Goal: Task Accomplishment & Management: Use online tool/utility

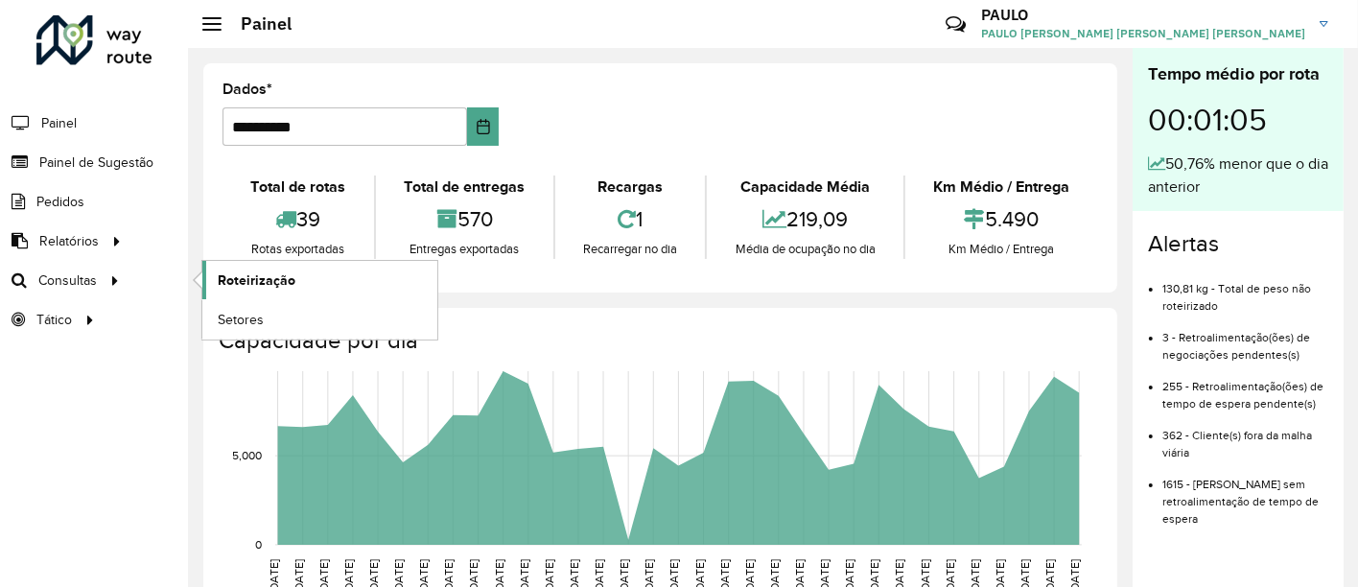
click at [209, 280] on link "Roteirização" at bounding box center [319, 280] width 235 height 38
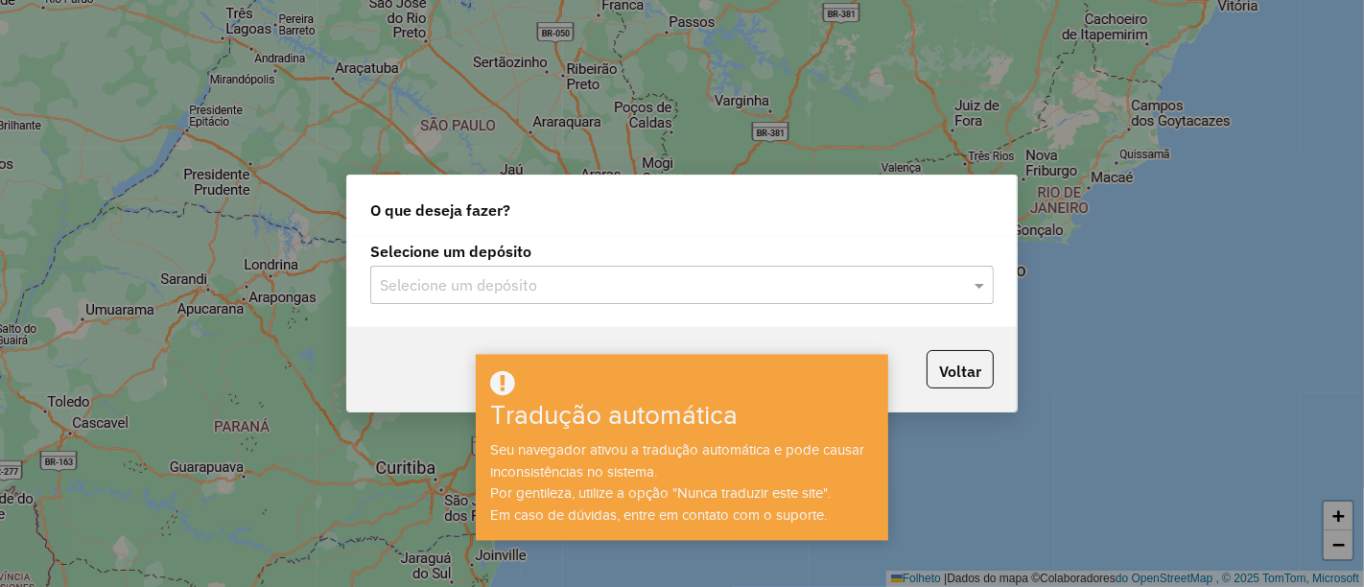
click at [782, 258] on label "Selecione um depósito" at bounding box center [681, 251] width 623 height 23
click at [723, 474] on div "Seu navegador ativou a tradução automática e pode causar inconsistências no sis…" at bounding box center [682, 482] width 407 height 86
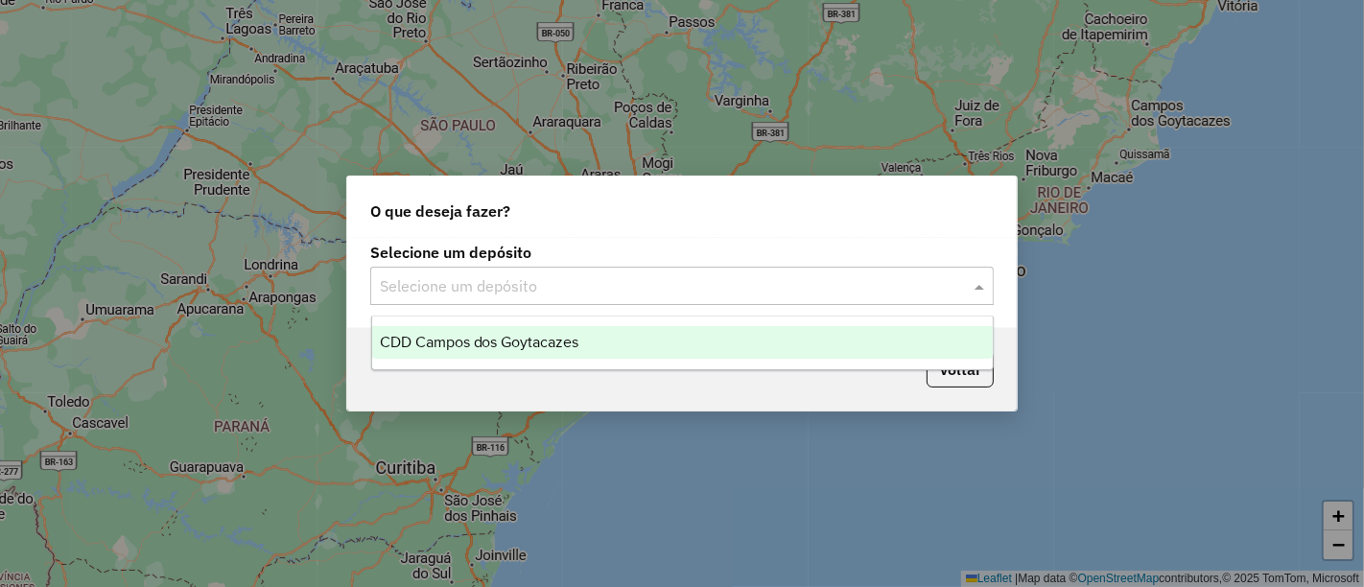
click at [890, 283] on input "text" at bounding box center [663, 286] width 566 height 23
click at [624, 351] on div "CDD Campos dos Goytacazes" at bounding box center [682, 342] width 620 height 33
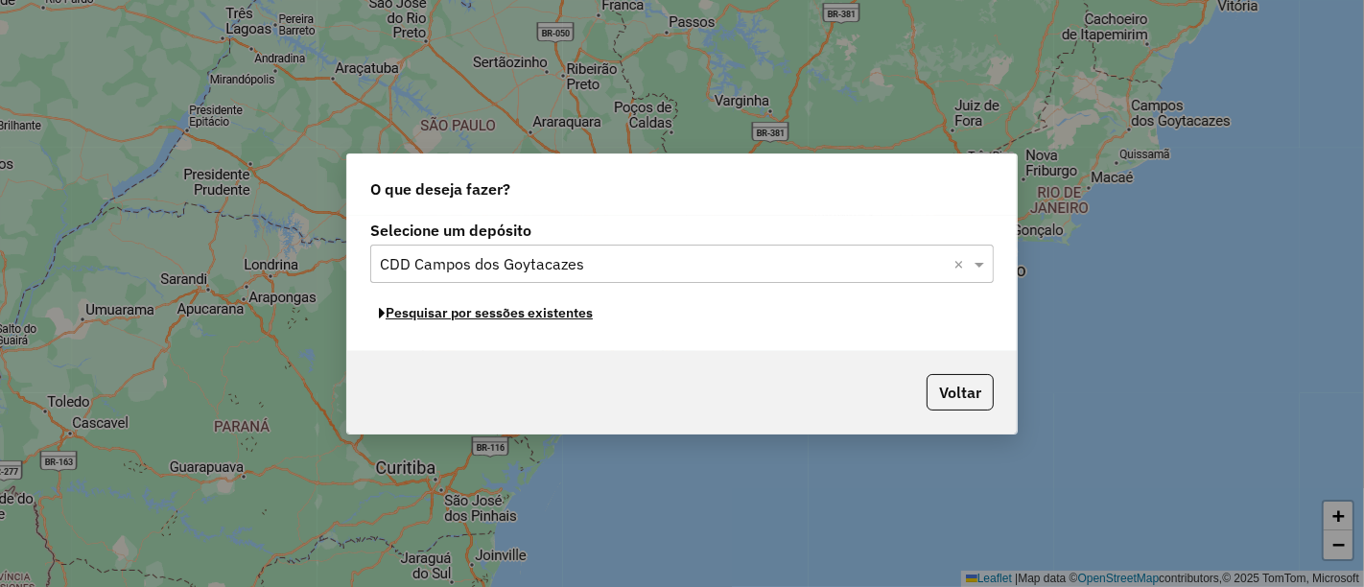
click at [499, 318] on button "Pesquisar por sessões existentes" at bounding box center [485, 313] width 231 height 30
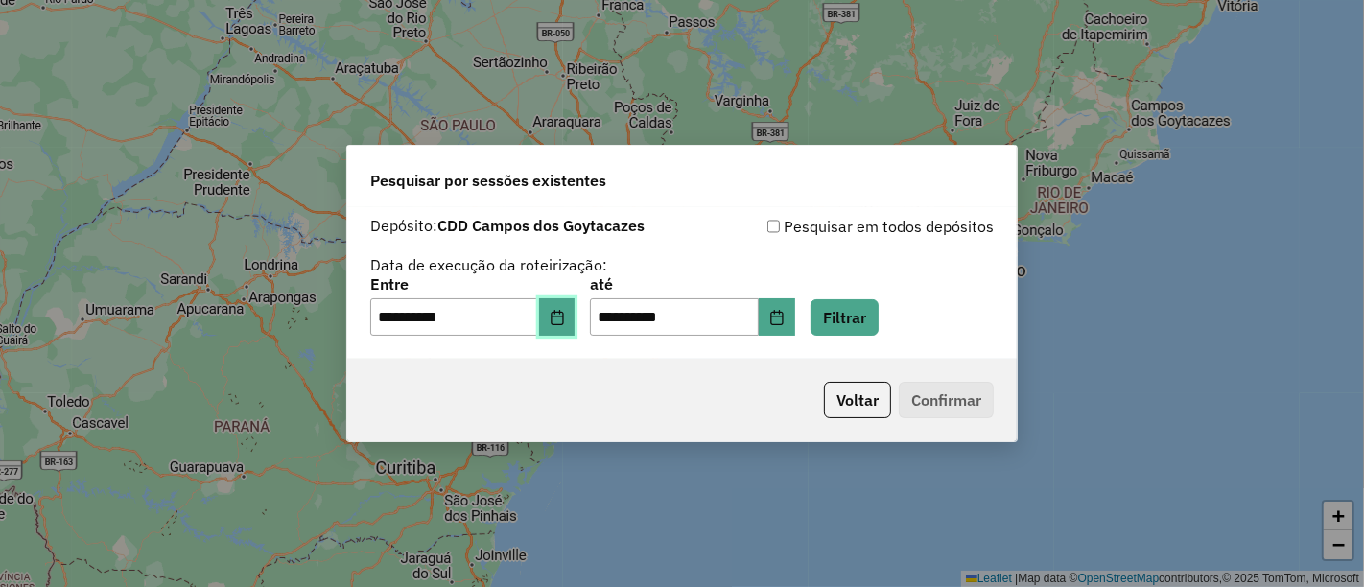
click at [565, 311] on icon "Choose Date" at bounding box center [556, 317] width 15 height 15
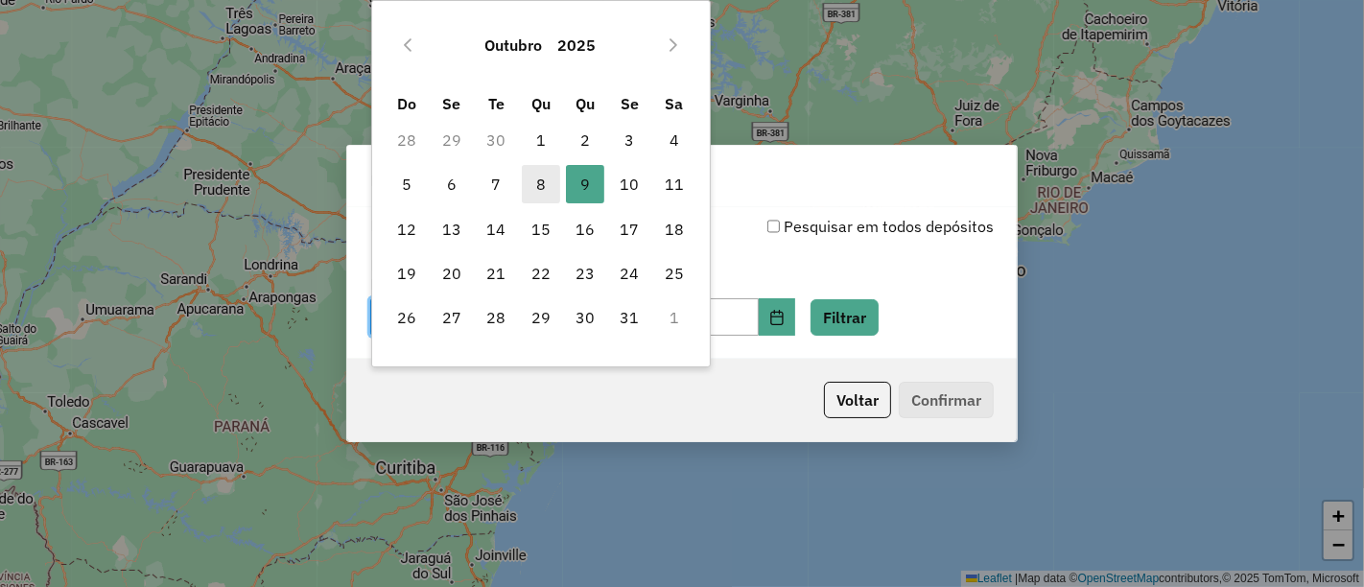
click at [548, 194] on span "8" at bounding box center [541, 184] width 38 height 38
type input "**********"
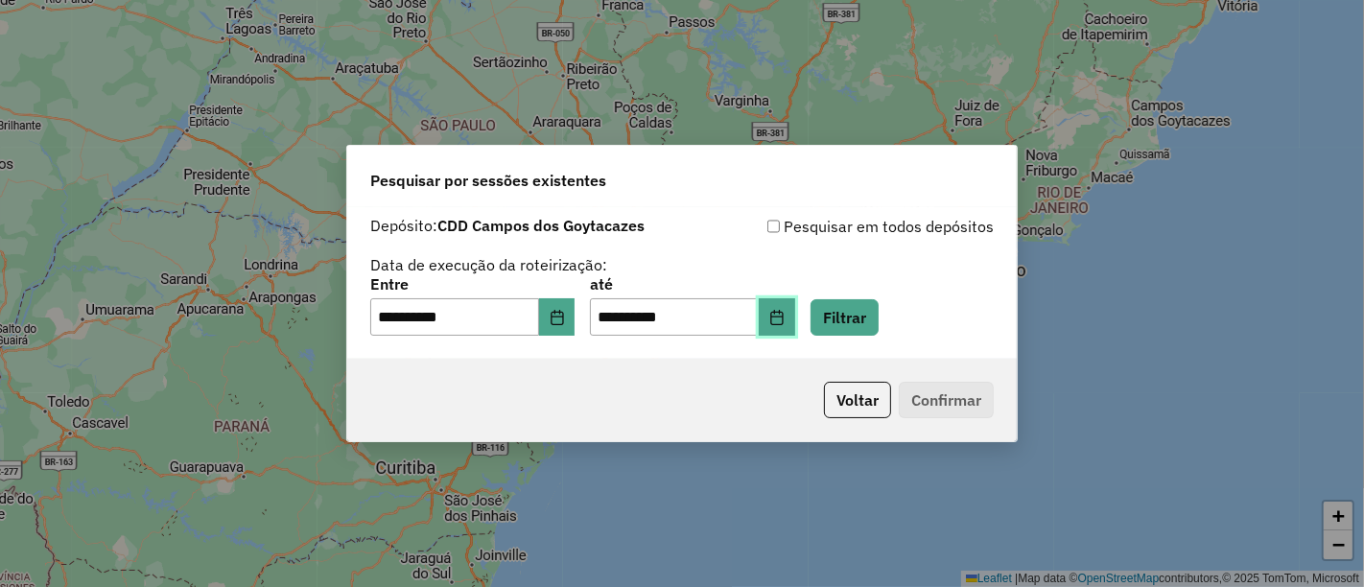
click at [795, 307] on button "Choose Date" at bounding box center [777, 317] width 36 height 38
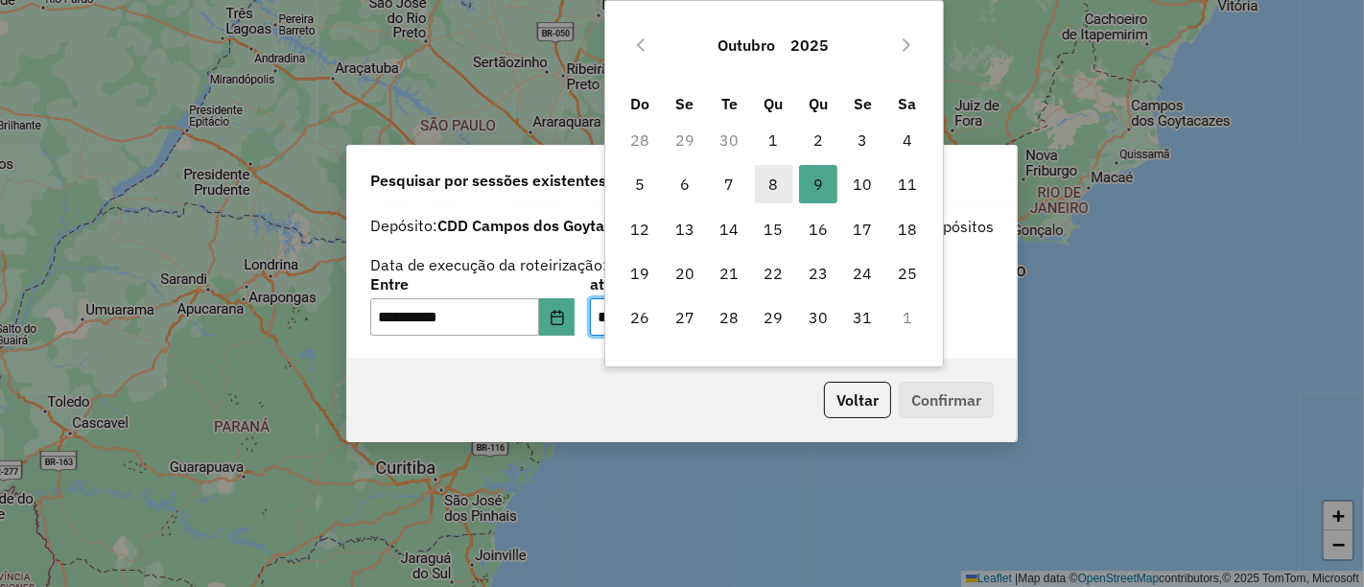
click at [760, 180] on span "8" at bounding box center [774, 184] width 38 height 38
type input "**********"
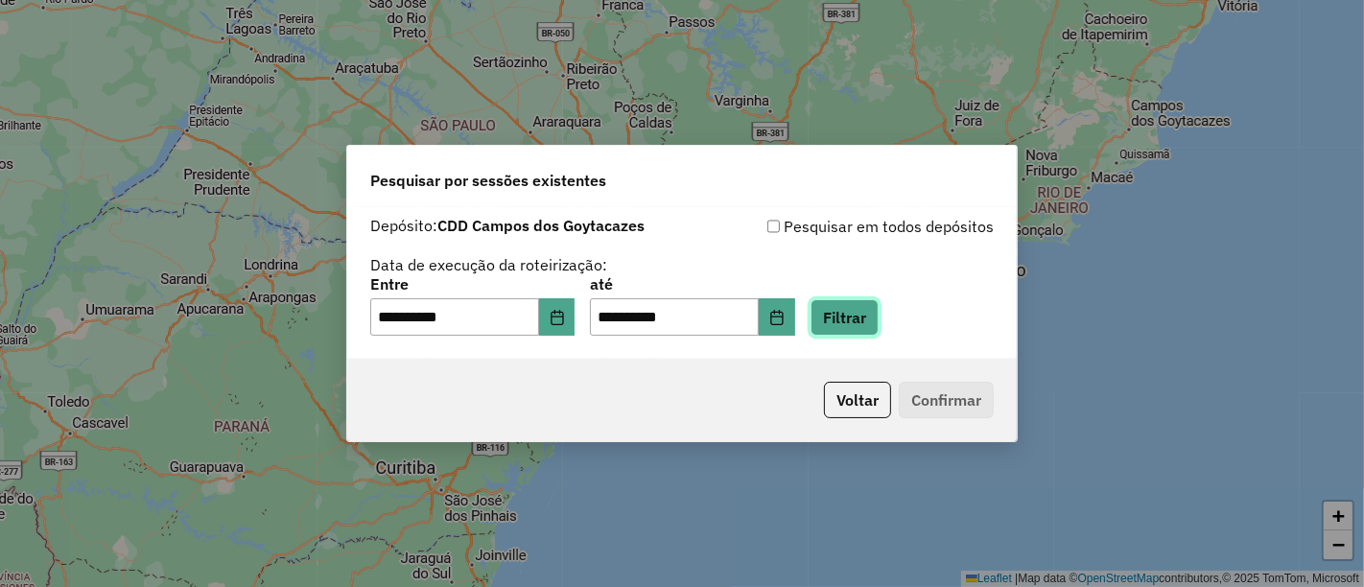
click at [863, 304] on button "Filtrar" at bounding box center [844, 317] width 68 height 36
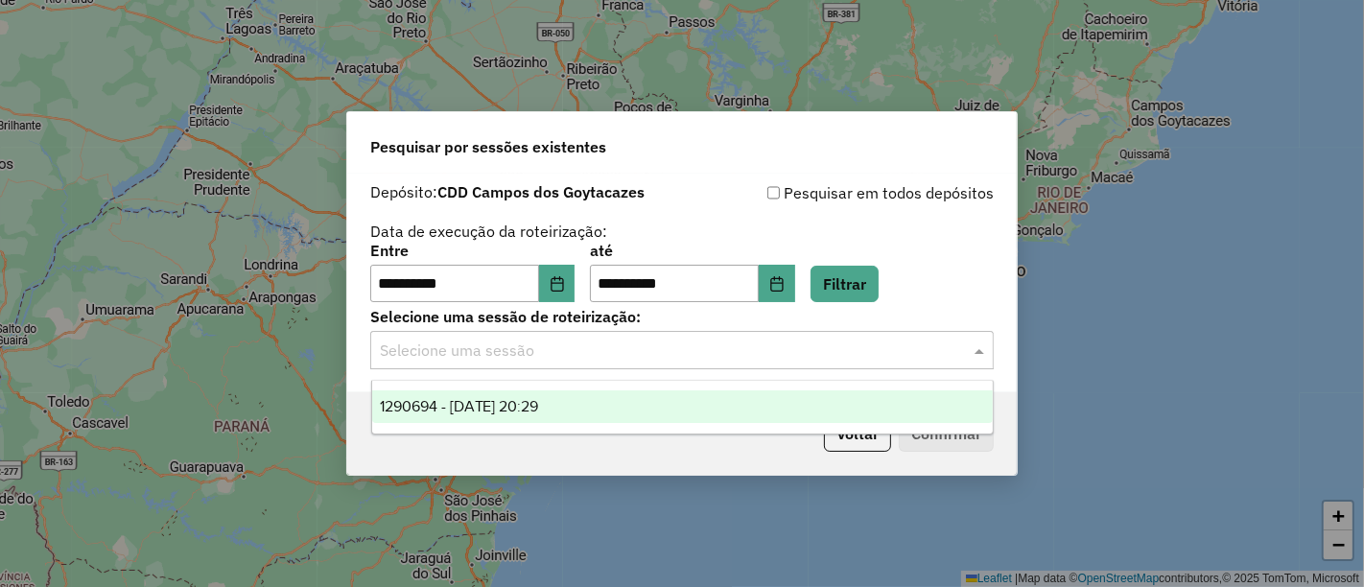
click at [834, 341] on input "text" at bounding box center [663, 350] width 566 height 23
click at [605, 395] on div "1290694 - 08/10/2025 20:29" at bounding box center [682, 406] width 620 height 33
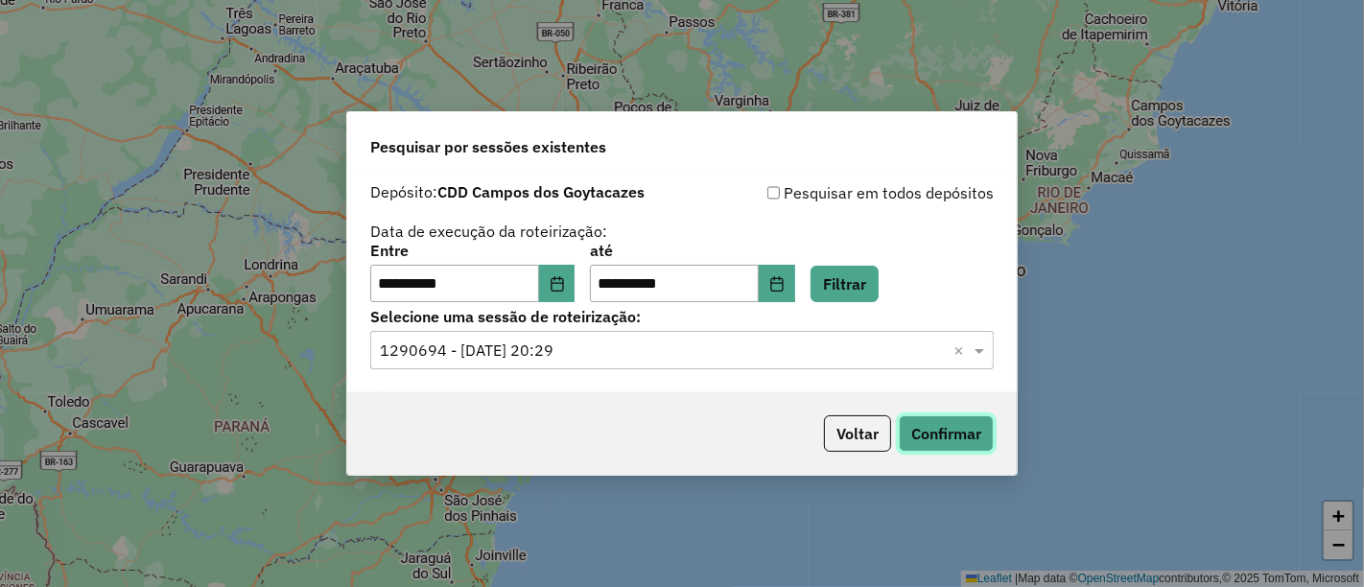
click at [933, 419] on button "Confirmar" at bounding box center [946, 433] width 95 height 36
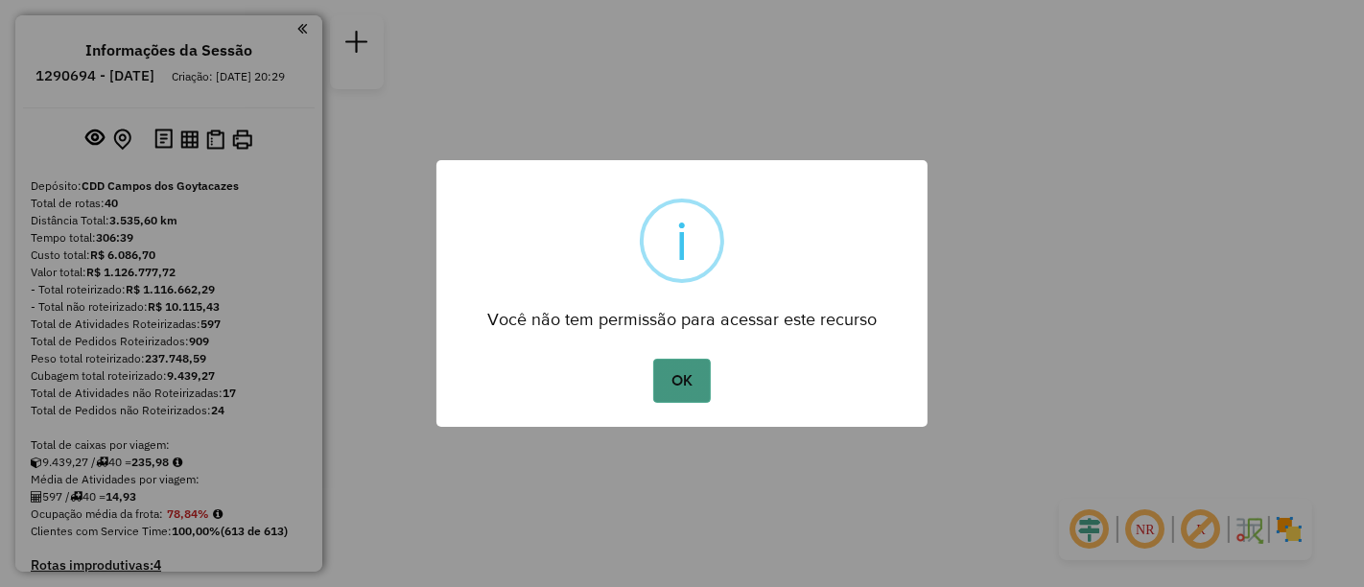
click at [664, 363] on button "OK" at bounding box center [681, 381] width 57 height 44
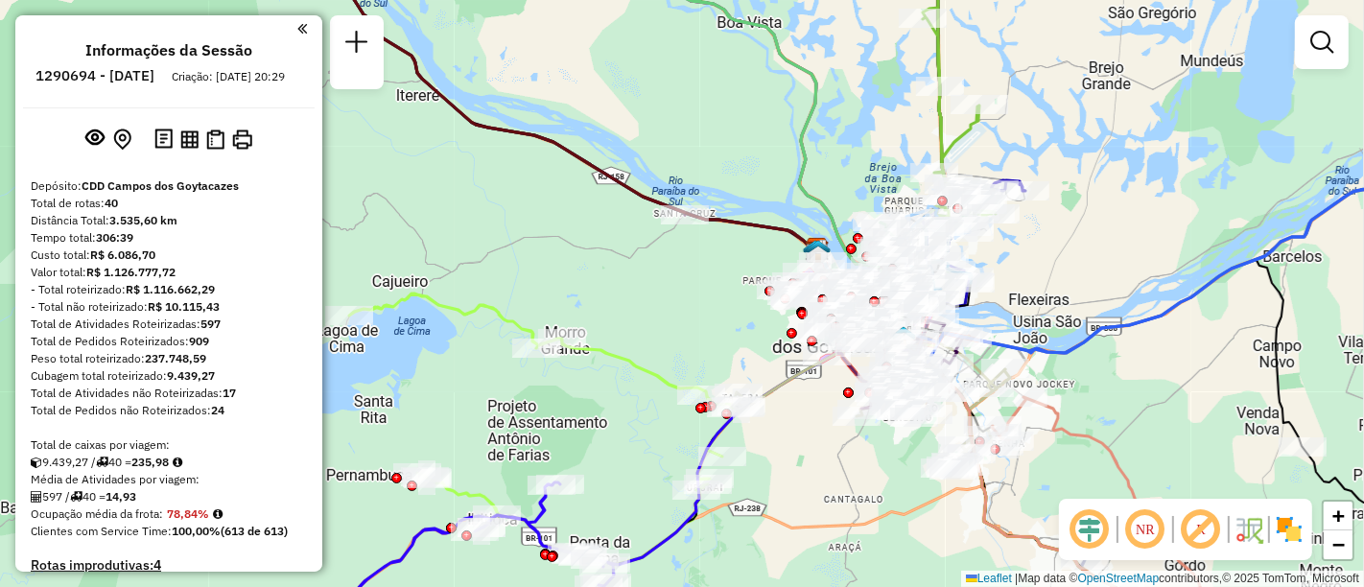
drag, startPoint x: 713, startPoint y: 246, endPoint x: 569, endPoint y: 216, distance: 148.0
click at [569, 216] on div "Janela de atendimento Grade de atendimento Capacidade Transportadoras Veículos …" at bounding box center [682, 293] width 1364 height 587
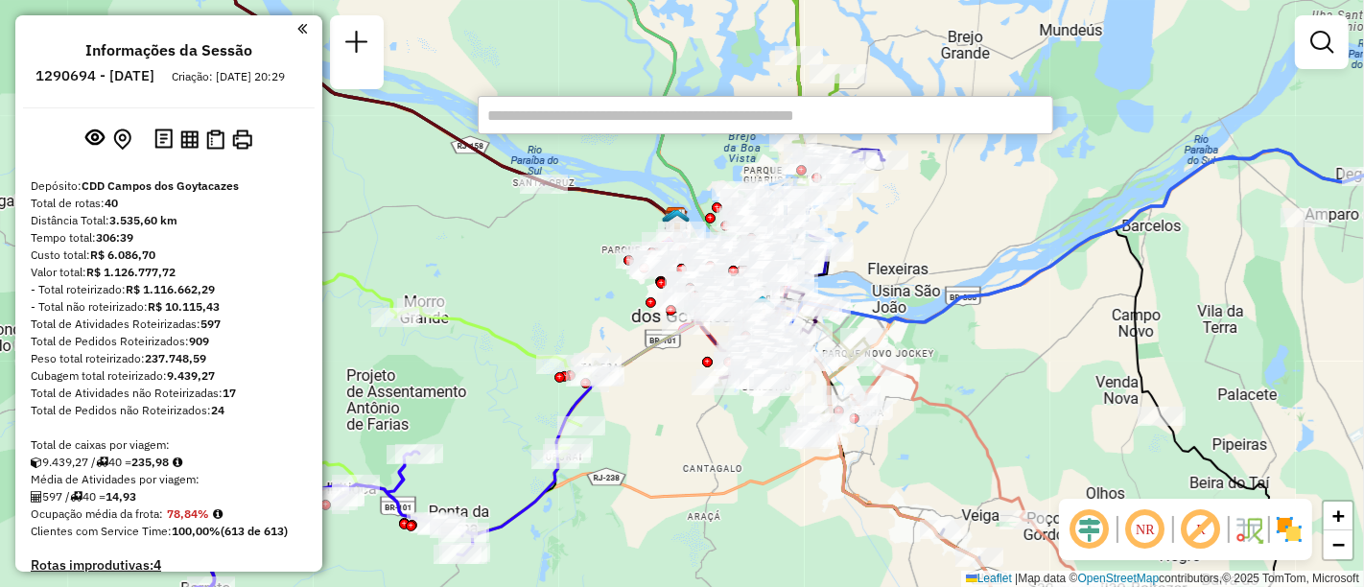
click at [827, 113] on input "text" at bounding box center [765, 115] width 575 height 38
paste input "*****"
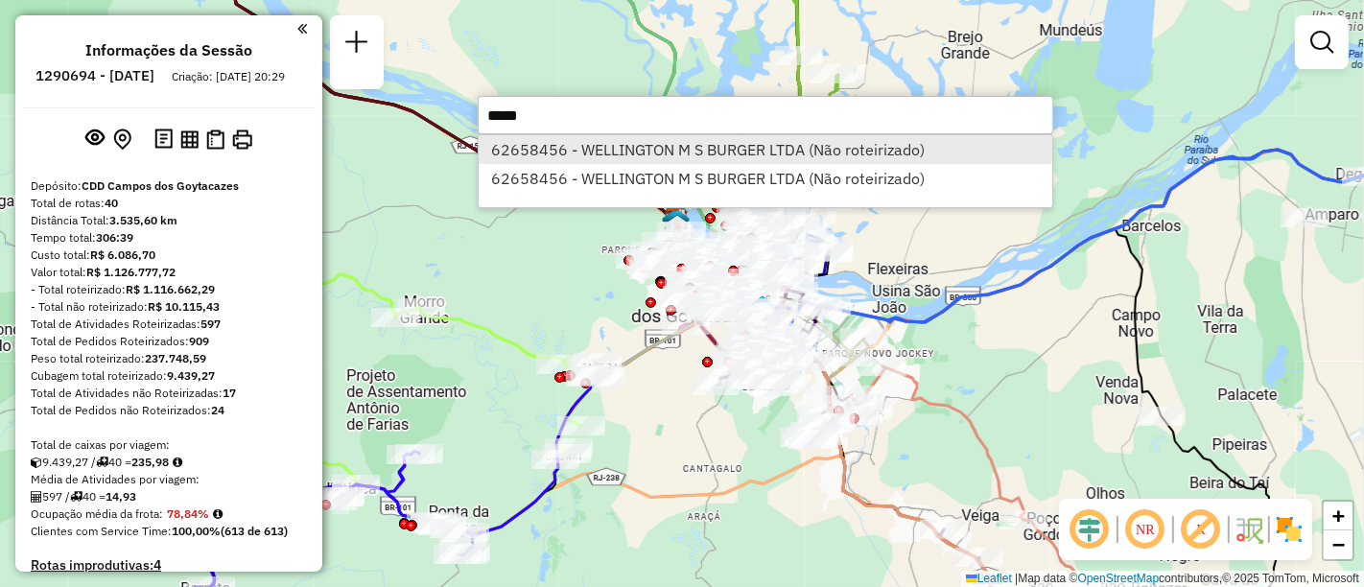
type input "*****"
click at [773, 147] on li "62658456 - WELLINGTON M S BURGER LTDA (Não roteirizado)" at bounding box center [765, 149] width 573 height 29
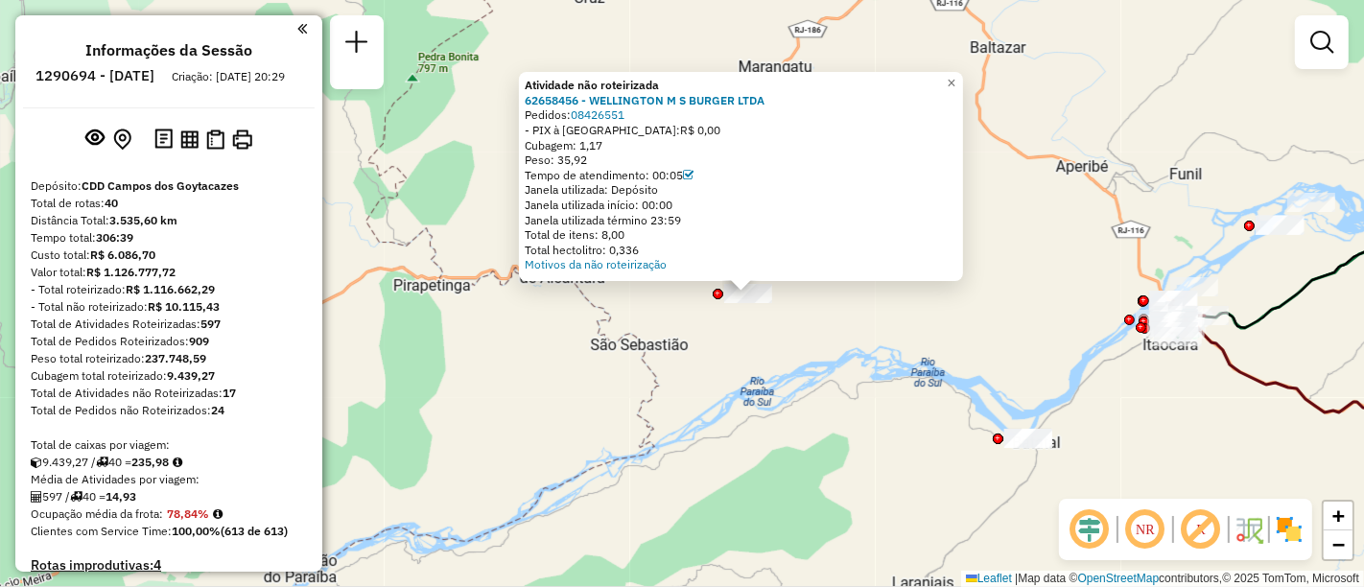
drag, startPoint x: 624, startPoint y: 316, endPoint x: 683, endPoint y: 340, distance: 63.2
click at [683, 340] on div "Atividade não roteirizada 62658456 - WELLINGTON M S BURGER LTDA Pedidos: 084265…" at bounding box center [682, 293] width 1364 height 587
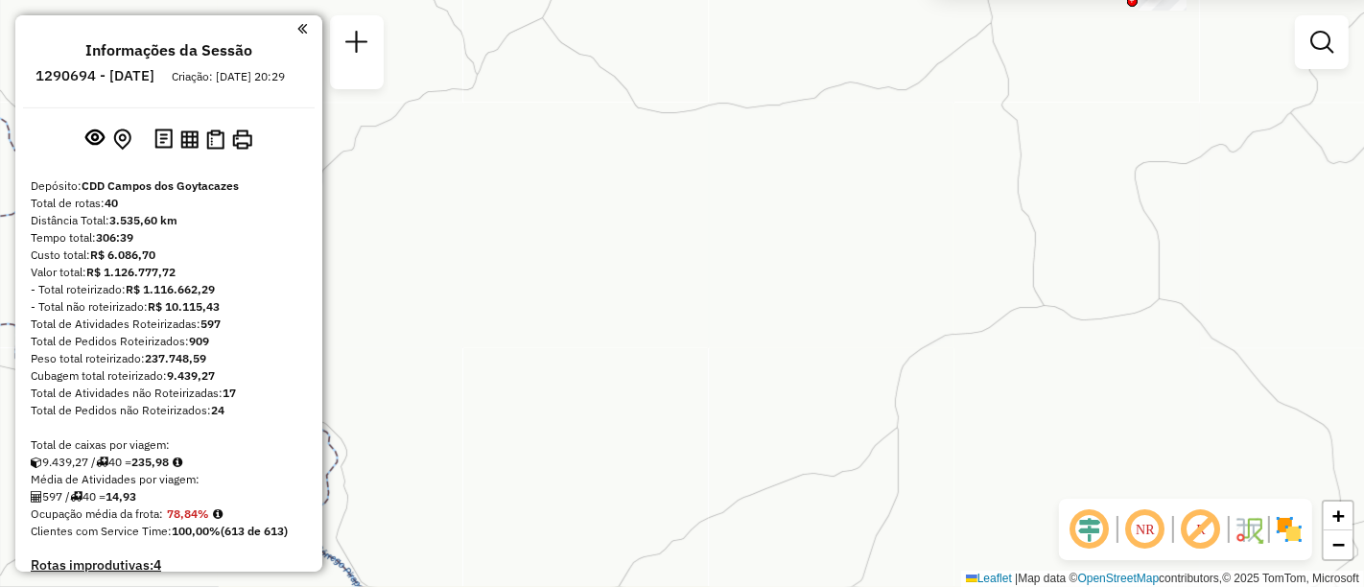
drag, startPoint x: 893, startPoint y: 182, endPoint x: 837, endPoint y: 287, distance: 118.4
click at [823, 297] on div "Atividade não roteirizada 62658456 - WELLINGTON M S BURGER LTDA Pedidos: 084265…" at bounding box center [682, 293] width 1364 height 587
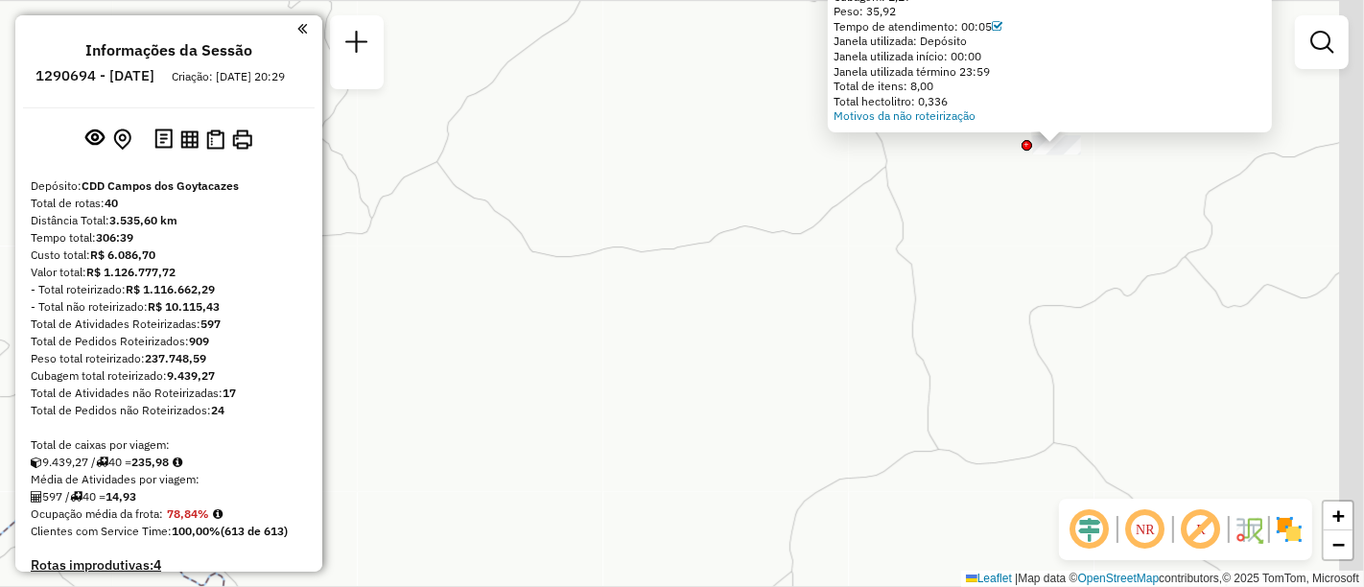
drag, startPoint x: 948, startPoint y: 225, endPoint x: 885, endPoint y: 313, distance: 107.8
click at [885, 313] on div "Atividade não roteirizada 62658456 - WELLINGTON M S BURGER LTDA Pedidos: 084265…" at bounding box center [682, 293] width 1364 height 587
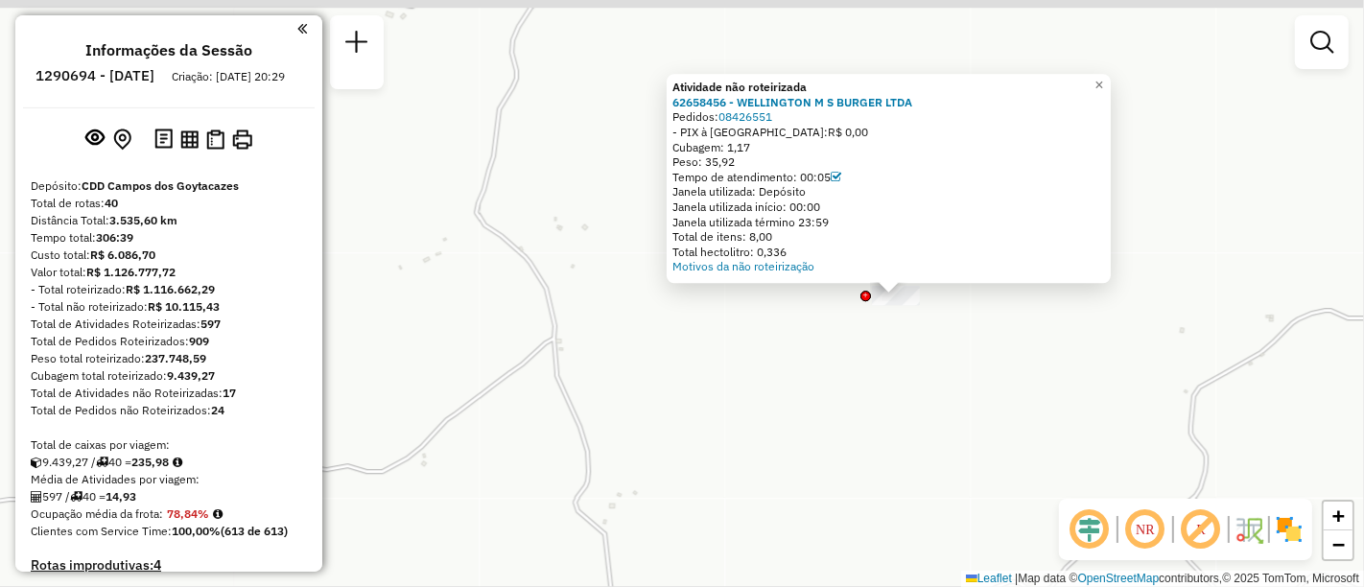
drag, startPoint x: 1016, startPoint y: 236, endPoint x: 871, endPoint y: 349, distance: 184.5
click at [871, 349] on div "Atividade não roteirizada 62658456 - WELLINGTON M S BURGER LTDA Pedidos: 084265…" at bounding box center [682, 293] width 1364 height 587
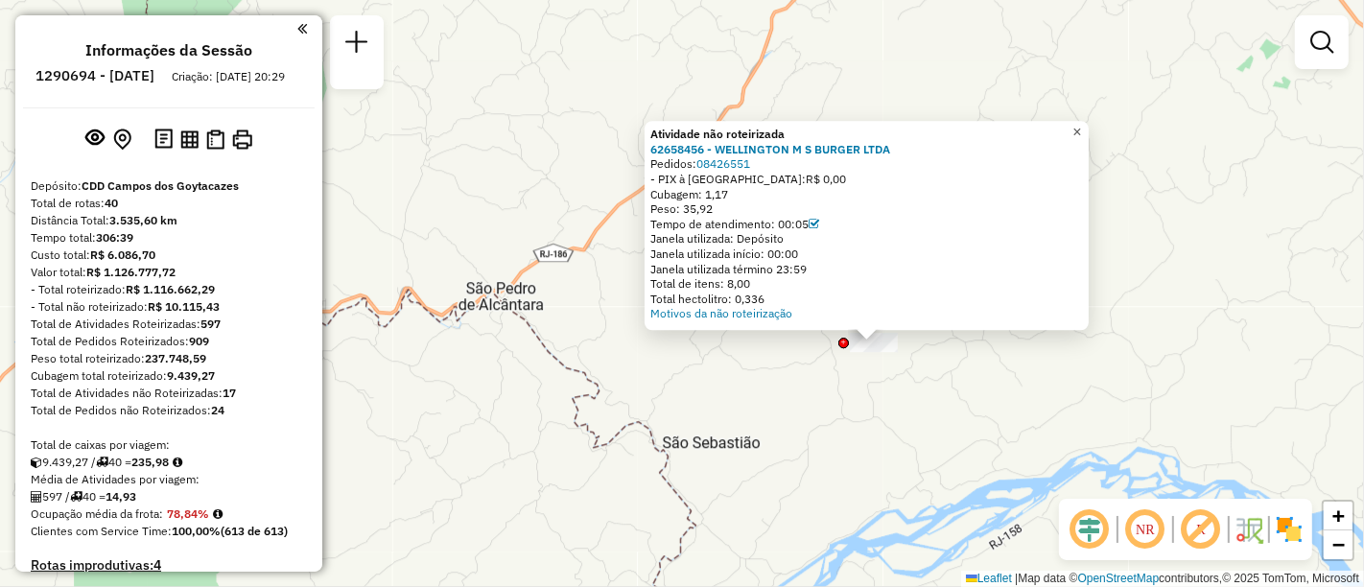
click at [1081, 128] on span "×" at bounding box center [1076, 133] width 9 height 16
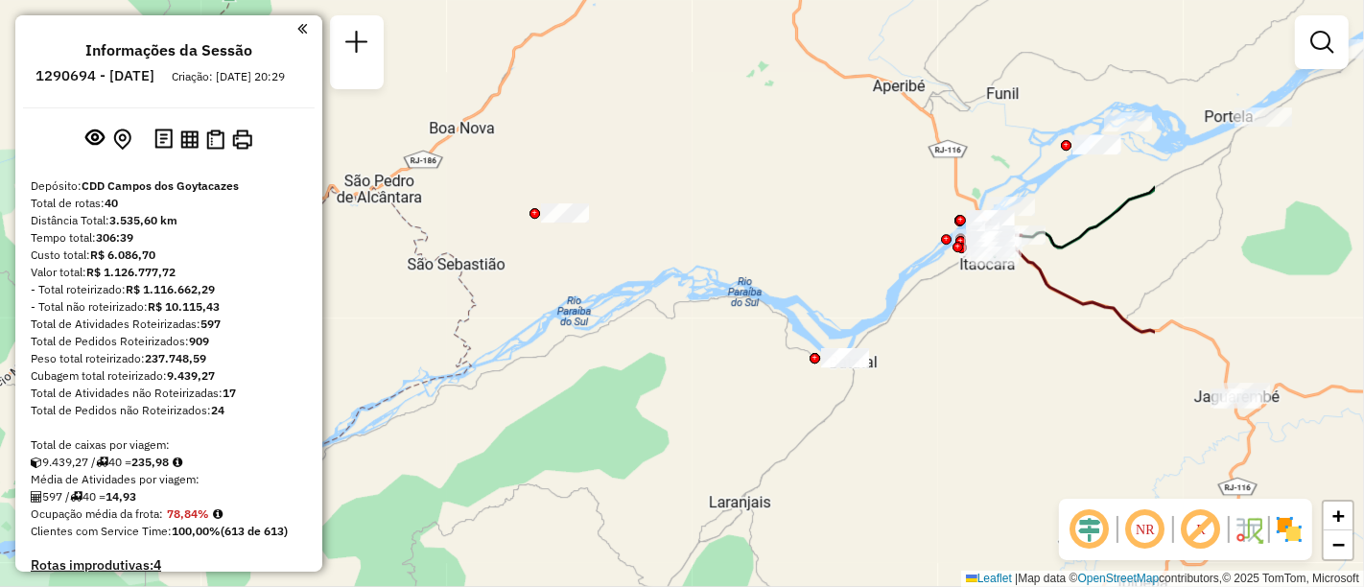
drag, startPoint x: 947, startPoint y: 284, endPoint x: 600, endPoint y: 184, distance: 361.2
click at [600, 184] on div "Janela de atendimento Grade de atendimento Capacidade Transportadoras Veículos …" at bounding box center [682, 293] width 1364 height 587
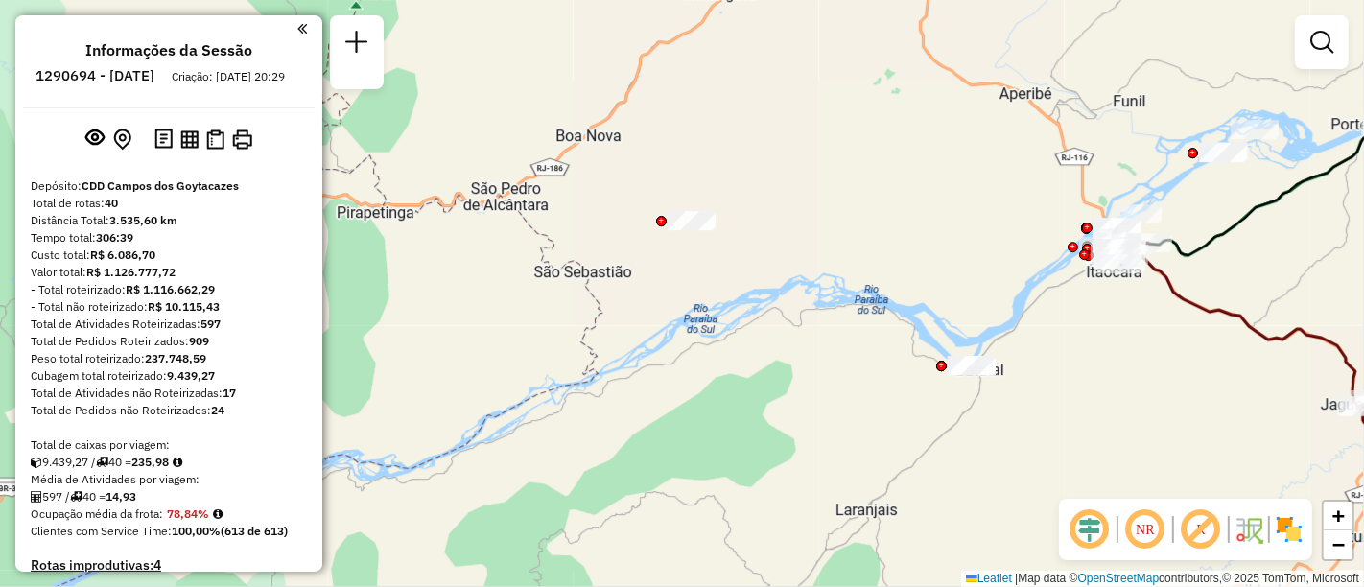
drag, startPoint x: 801, startPoint y: 203, endPoint x: 983, endPoint y: 218, distance: 182.8
click at [983, 218] on div "Janela de atendimento Grade de atendimento Capacidade Transportadoras Veículos …" at bounding box center [682, 293] width 1364 height 587
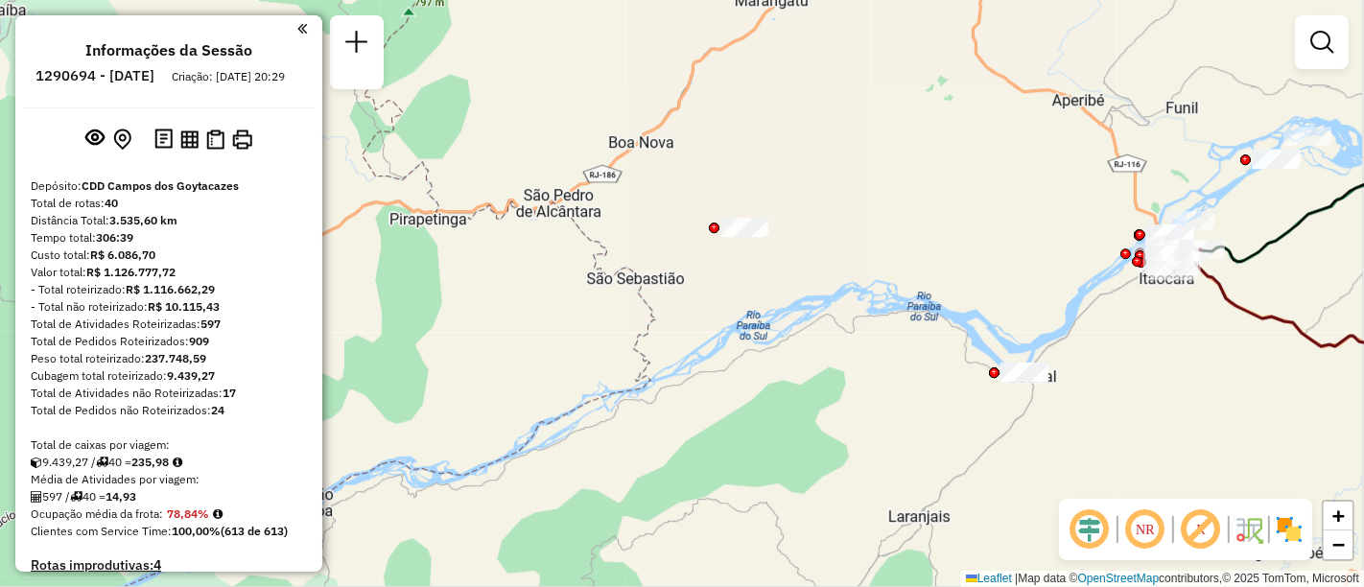
drag, startPoint x: 533, startPoint y: 280, endPoint x: 619, endPoint y: 348, distance: 109.9
click at [532, 280] on div "Janela de atendimento Grade de atendimento Capacidade Transportadoras Veículos …" at bounding box center [682, 293] width 1364 height 587
